Goal: Transaction & Acquisition: Download file/media

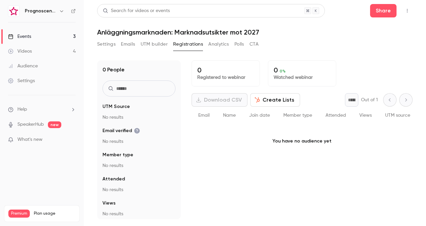
click at [342, 106] on div "Download CSV Create Lists * Out of 1" at bounding box center [302, 99] width 221 height 13
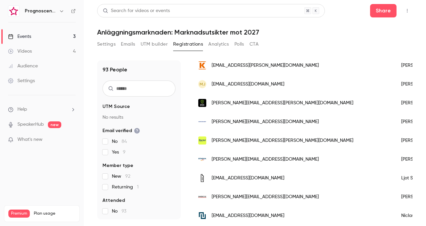
scroll to position [570, 0]
